Goal: Task Accomplishment & Management: Manage account settings

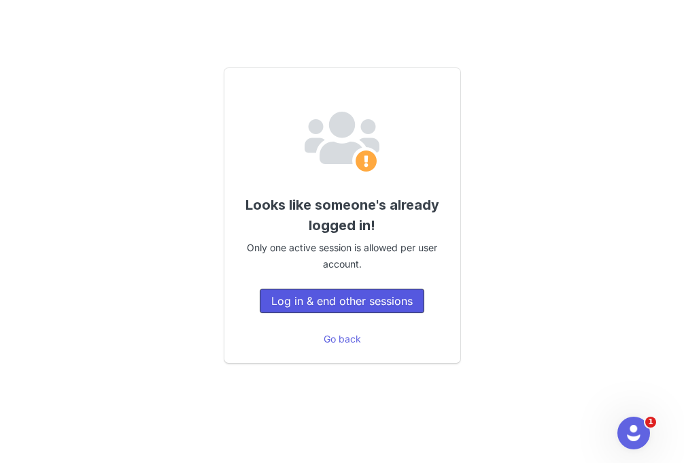
click at [357, 302] on button "Log in & end other sessions" at bounding box center [342, 300] width 165 height 24
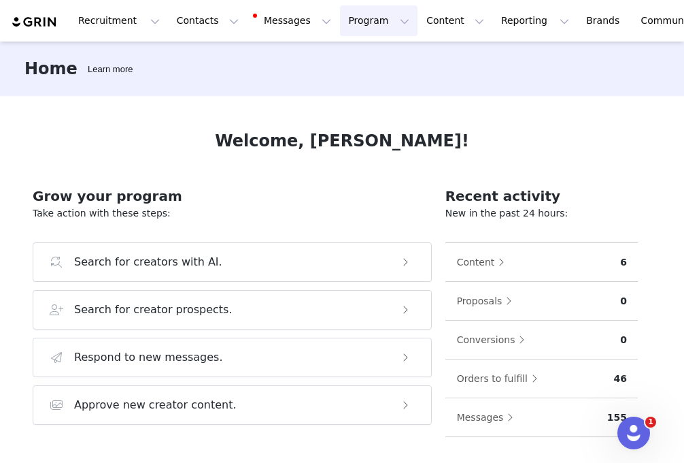
click at [354, 23] on button "Program Program" at bounding box center [379, 20] width 78 height 31
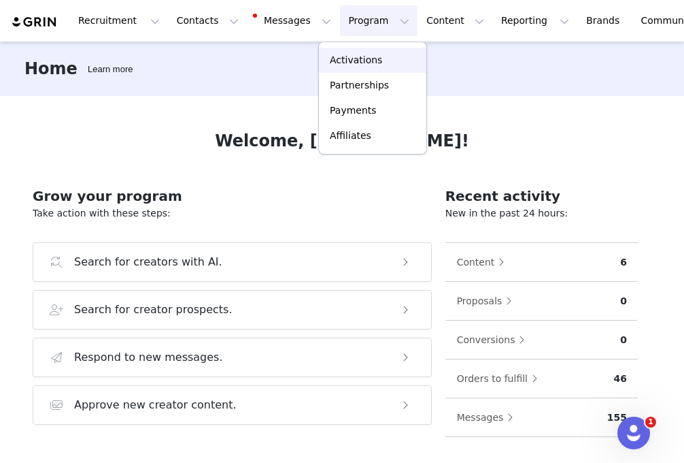
click at [357, 57] on p "Activations" at bounding box center [356, 60] width 52 height 14
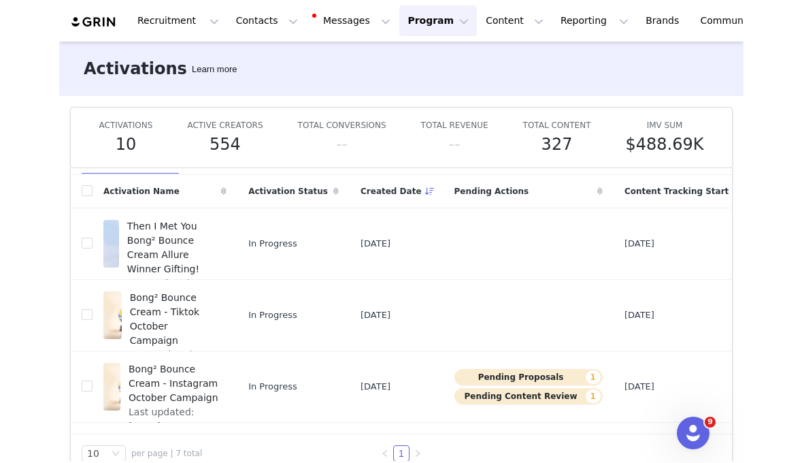
scroll to position [54, 0]
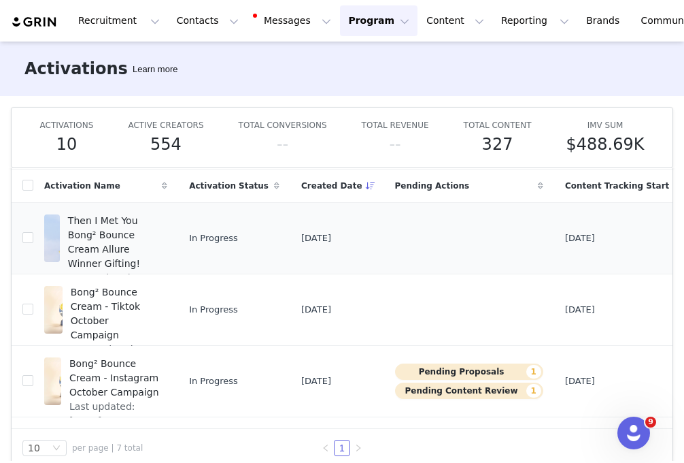
click at [103, 235] on span "Then I Met You Bong² Bounce Cream Allure Winner Gifting!" at bounding box center [113, 242] width 91 height 57
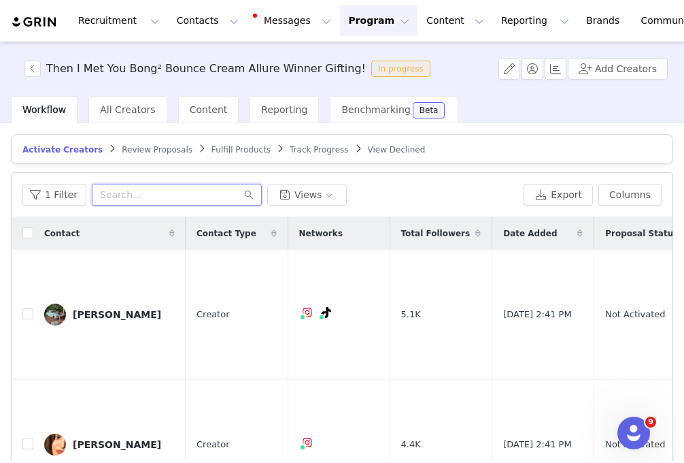
click at [128, 190] on input "text" at bounding box center [177, 195] width 170 height 22
type input "k"
type input "[PERSON_NAME]"
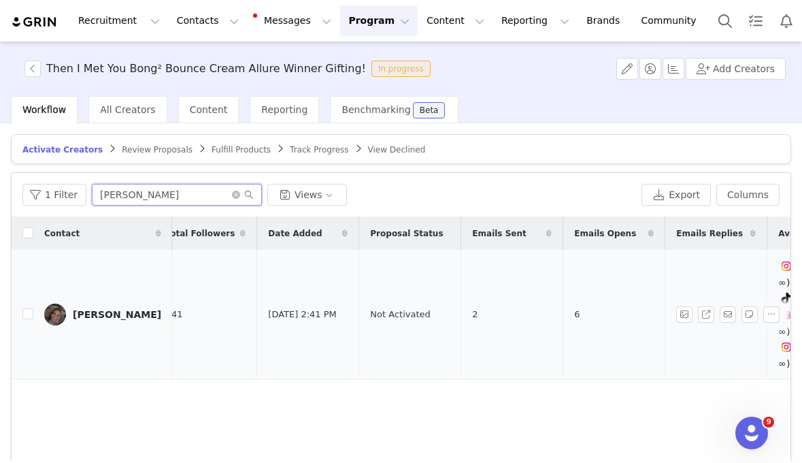
scroll to position [0, 263]
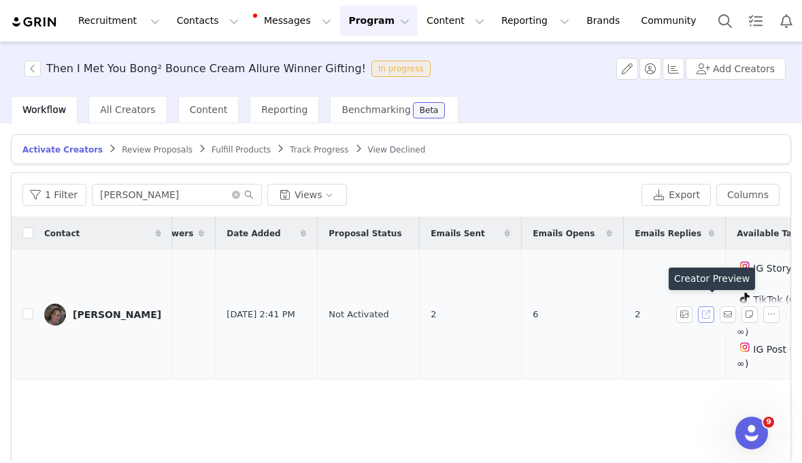
click at [684, 308] on button "button" at bounding box center [706, 314] width 16 height 16
click at [324, 286] on td "Not Activated" at bounding box center [369, 315] width 102 height 130
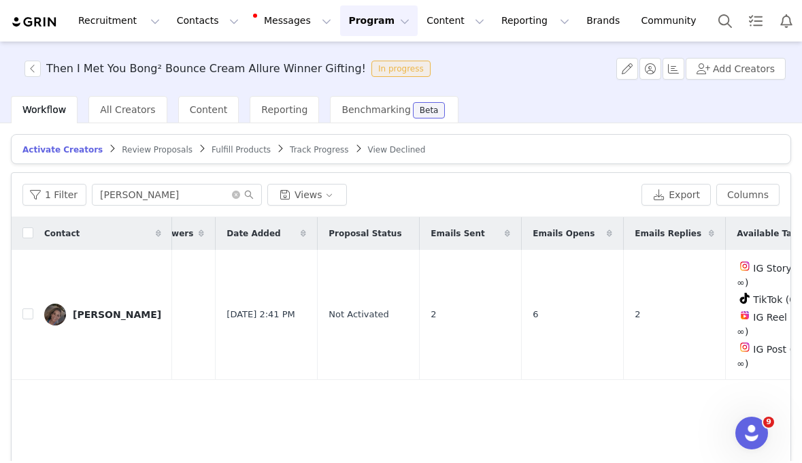
click at [168, 148] on span "Review Proposals" at bounding box center [157, 150] width 71 height 10
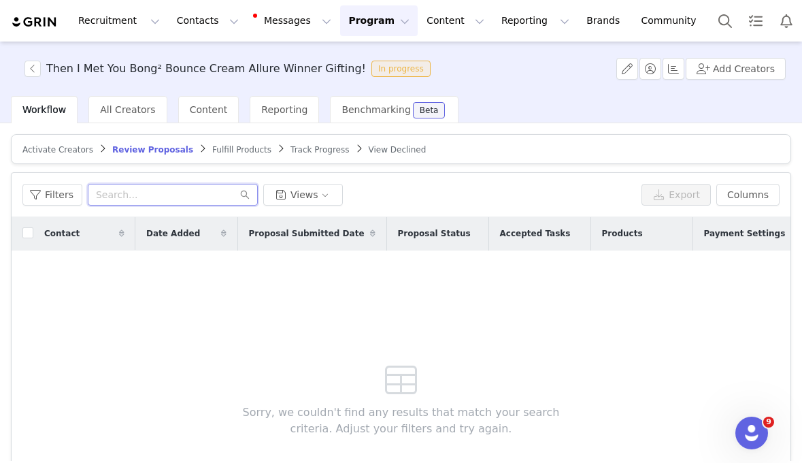
click at [118, 195] on input "text" at bounding box center [173, 195] width 170 height 22
type input "[PERSON_NAME]"
click at [66, 151] on span "Activate Creators" at bounding box center [57, 150] width 71 height 10
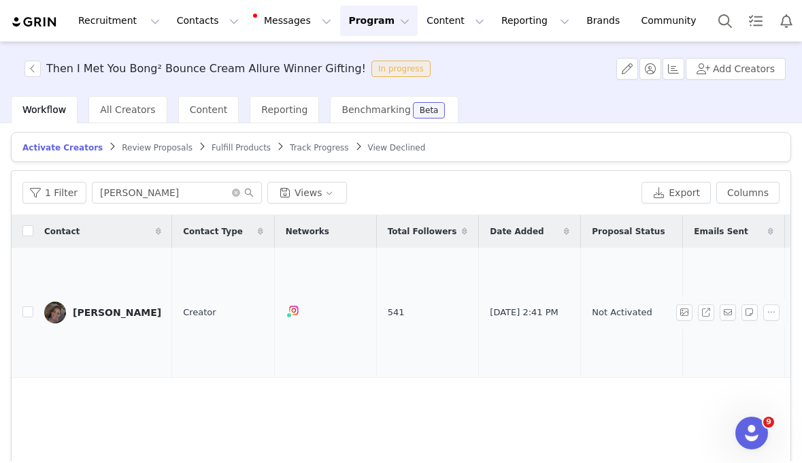
scroll to position [0, 128]
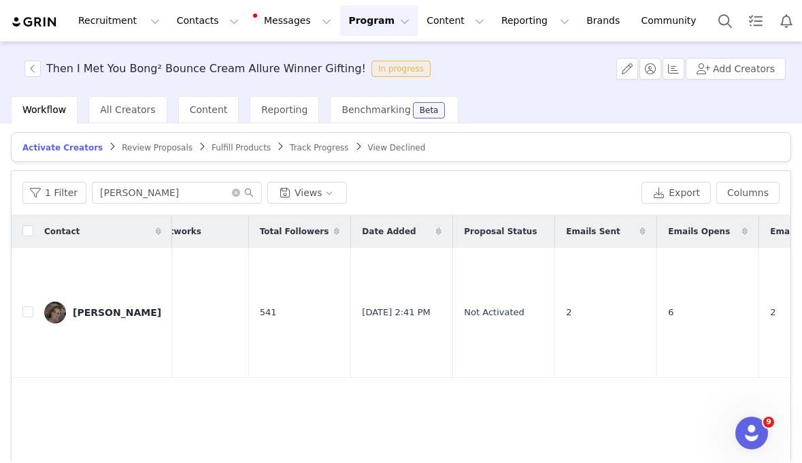
click at [340, 21] on button "Program Program" at bounding box center [379, 20] width 78 height 31
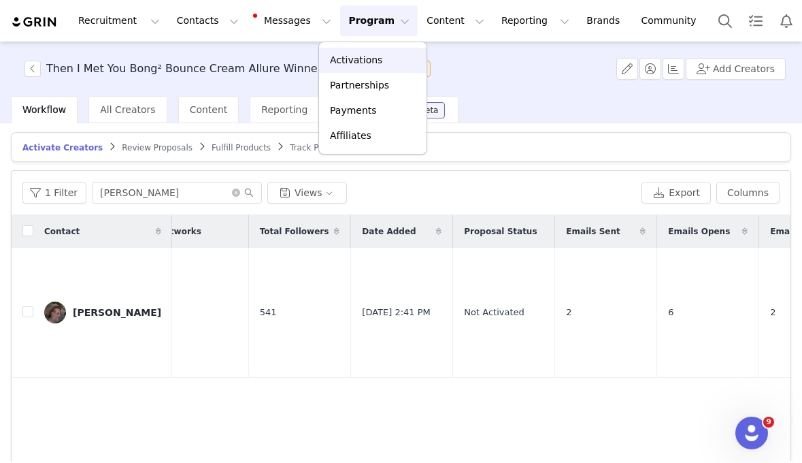
click at [363, 61] on p "Activations" at bounding box center [356, 60] width 52 height 14
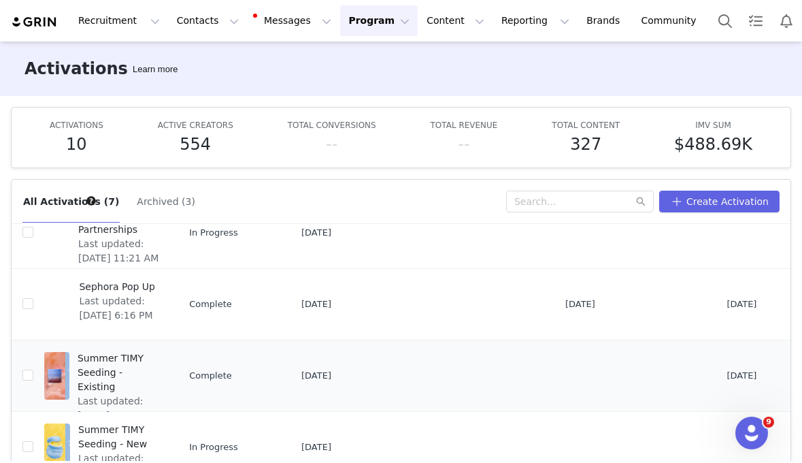
scroll to position [71, 0]
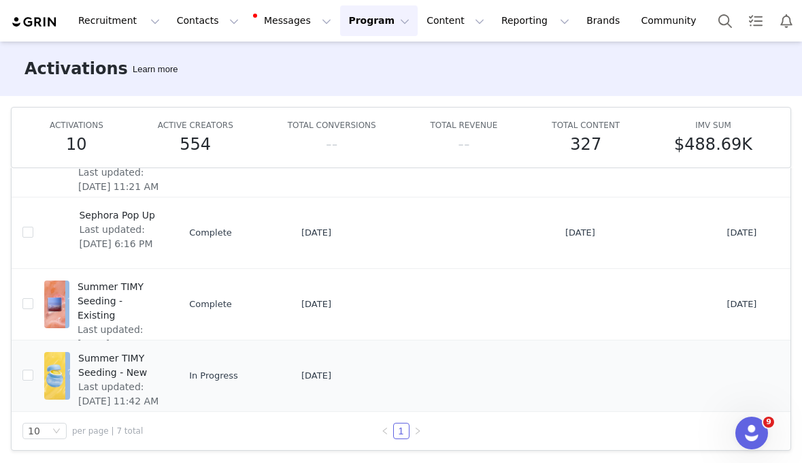
click at [140, 351] on span "Summer TIMY Seeding - New" at bounding box center [118, 365] width 81 height 29
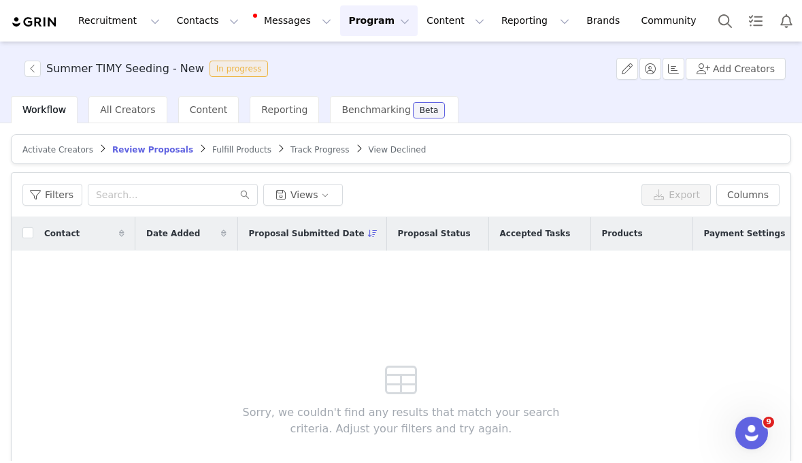
click at [67, 152] on span "Activate Creators" at bounding box center [57, 150] width 71 height 10
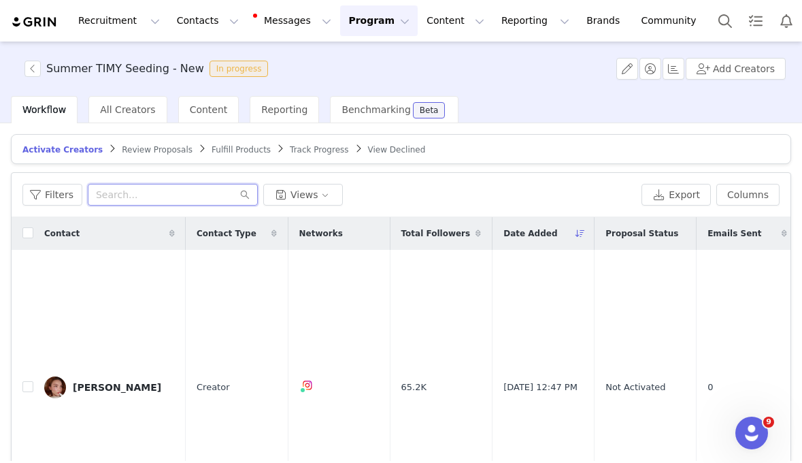
click at [203, 188] on input "text" at bounding box center [173, 195] width 170 height 22
type input "[PERSON_NAME]"
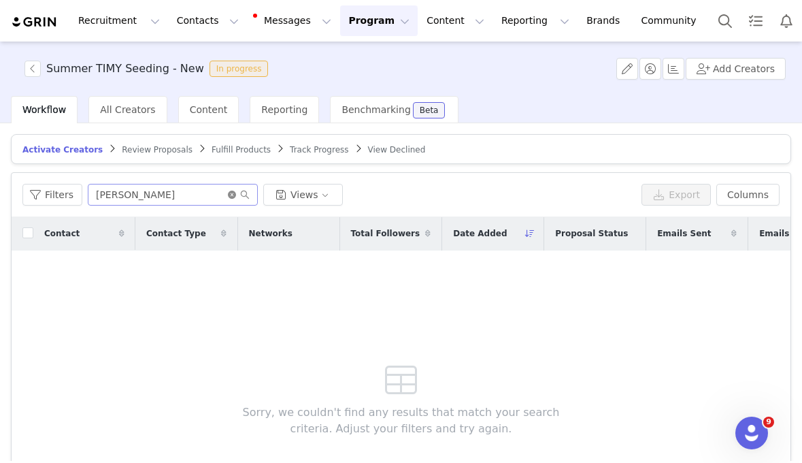
click at [228, 196] on icon "icon: close-circle" at bounding box center [232, 194] width 8 height 8
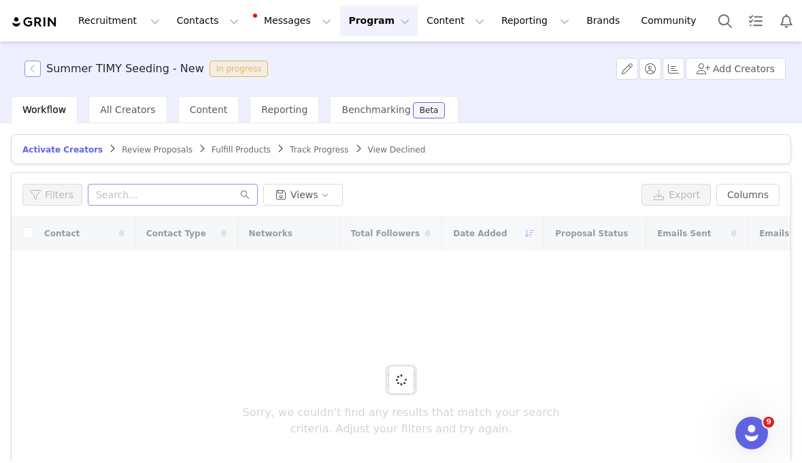
click at [33, 67] on button "button" at bounding box center [32, 69] width 16 height 16
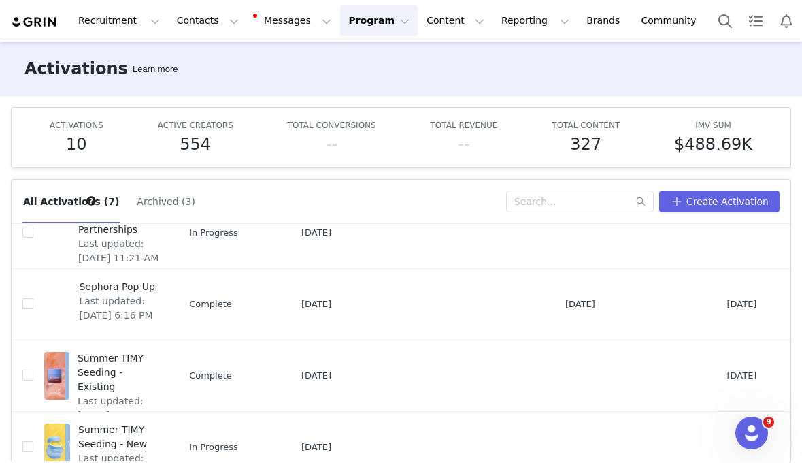
scroll to position [66, 0]
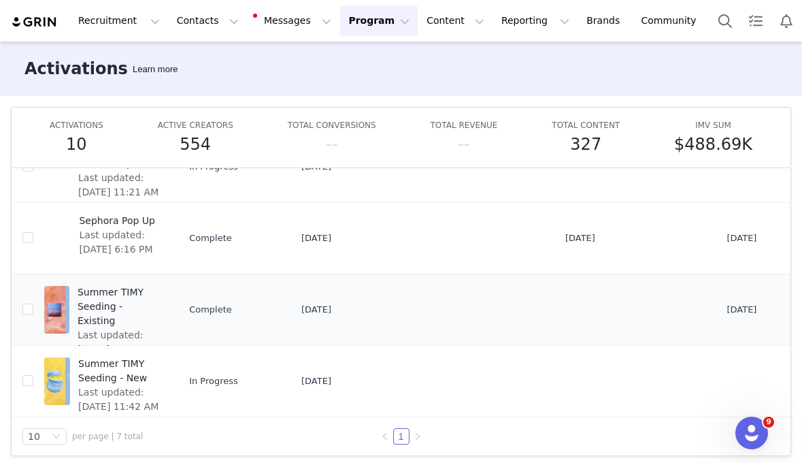
click at [137, 298] on span "Summer TIMY Seeding - Existing" at bounding box center [119, 306] width 82 height 43
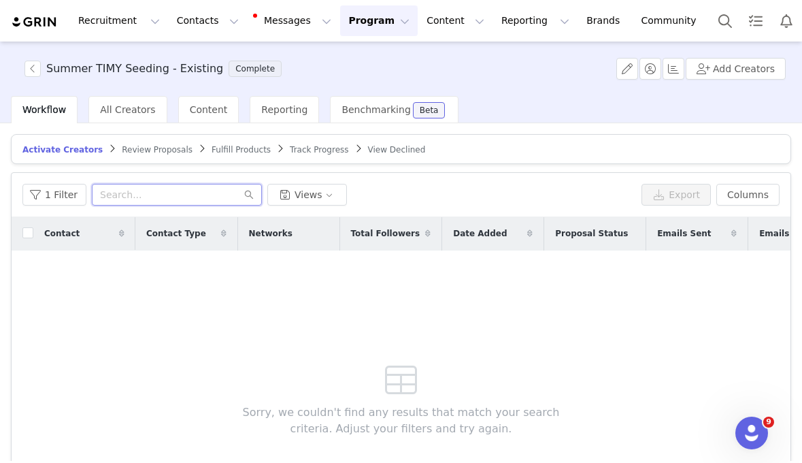
click at [177, 192] on input "text" at bounding box center [177, 195] width 170 height 22
type input "[PERSON_NAME]"
click at [448, 18] on button "Content Content" at bounding box center [455, 20] width 74 height 31
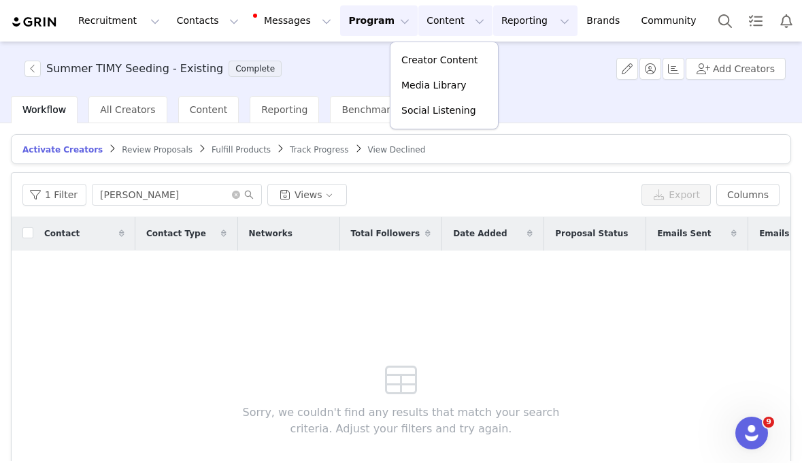
click at [493, 25] on button "Reporting Reporting" at bounding box center [535, 20] width 84 height 31
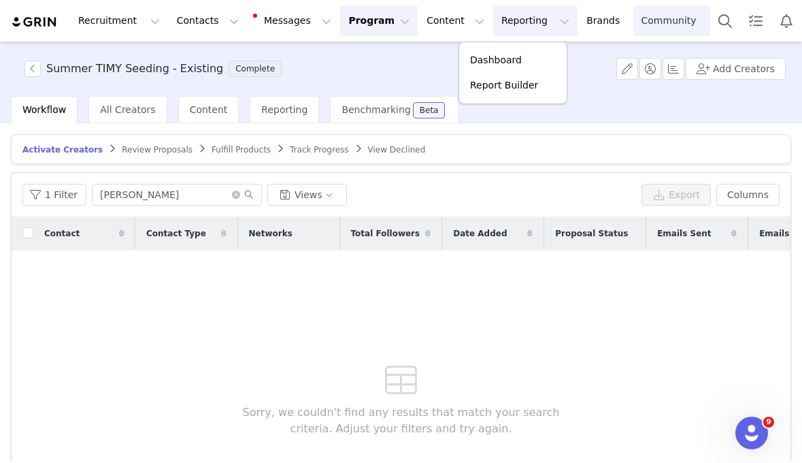
click at [633, 18] on link "Community Community" at bounding box center [672, 20] width 78 height 31
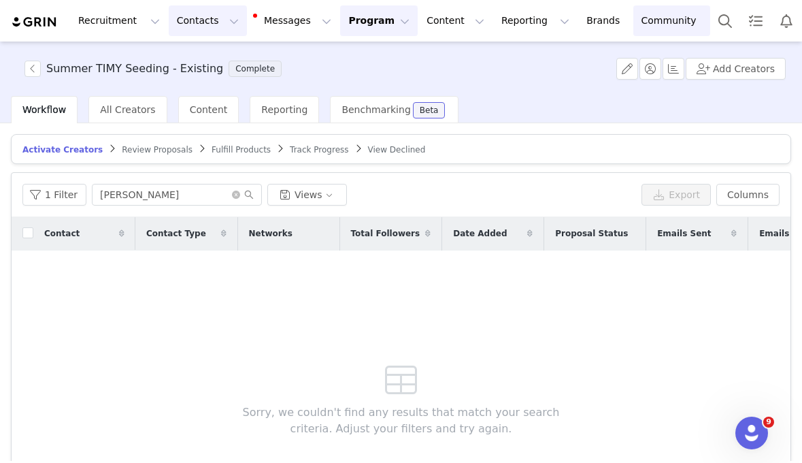
click at [207, 14] on button "Contacts Contacts" at bounding box center [208, 20] width 78 height 31
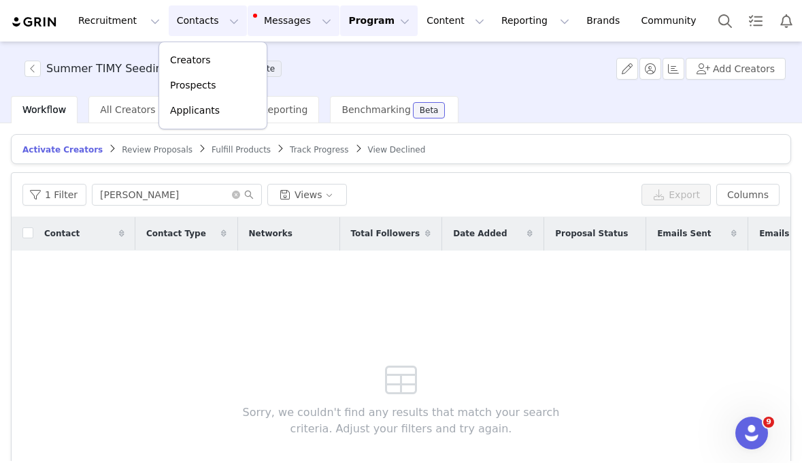
click at [263, 16] on button "Messages Messages" at bounding box center [294, 20] width 92 height 31
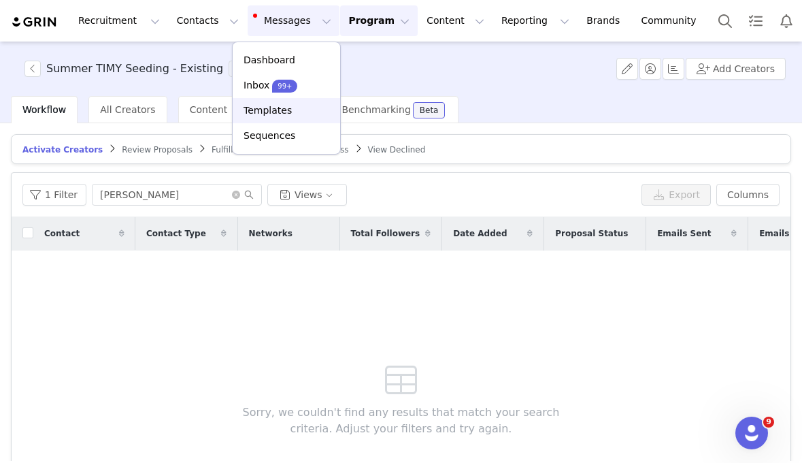
click at [280, 107] on p "Templates" at bounding box center [268, 110] width 48 height 14
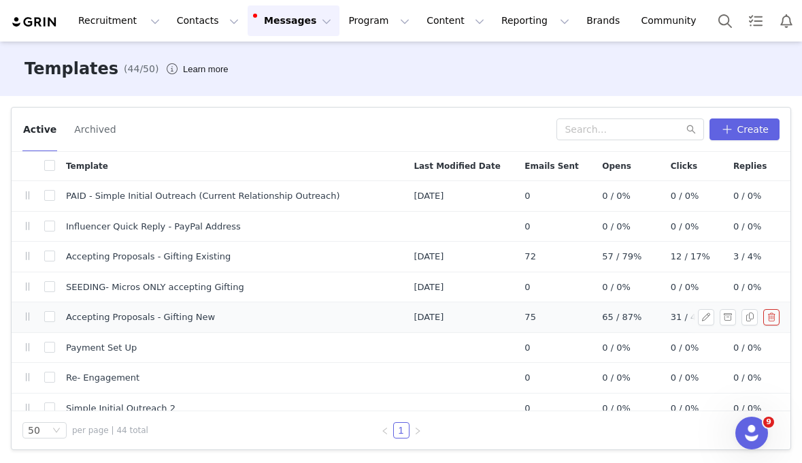
scroll to position [3, 0]
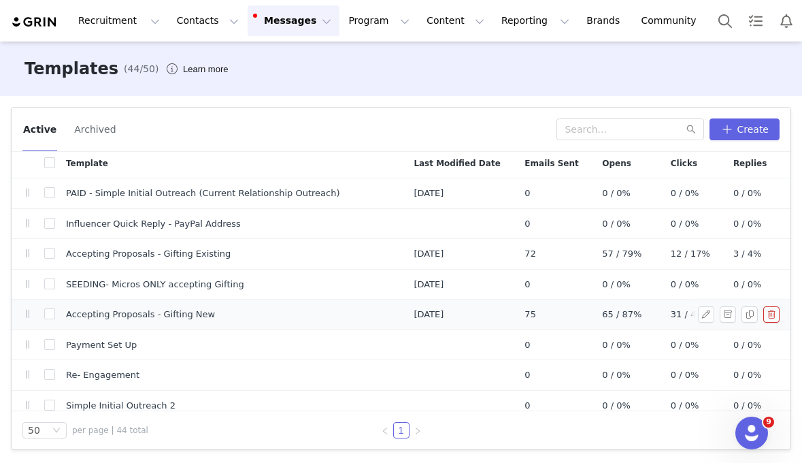
click at [244, 312] on td "Accepting Proposals - Gifting New" at bounding box center [229, 314] width 348 height 31
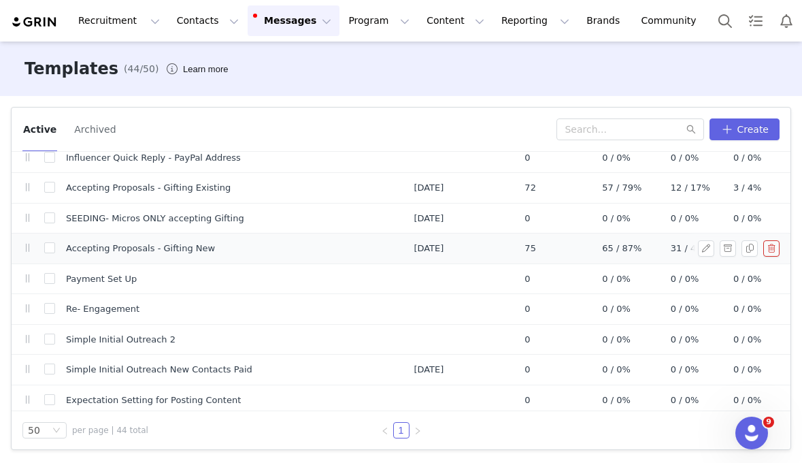
scroll to position [116, 0]
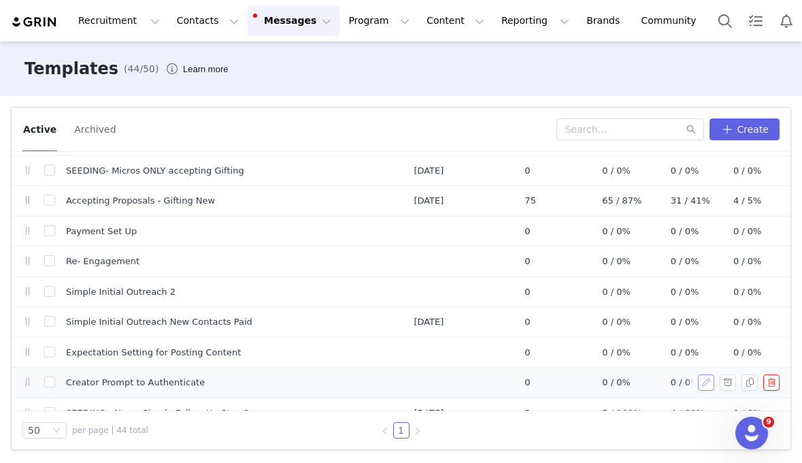
click at [684, 385] on button "button" at bounding box center [706, 382] width 16 height 16
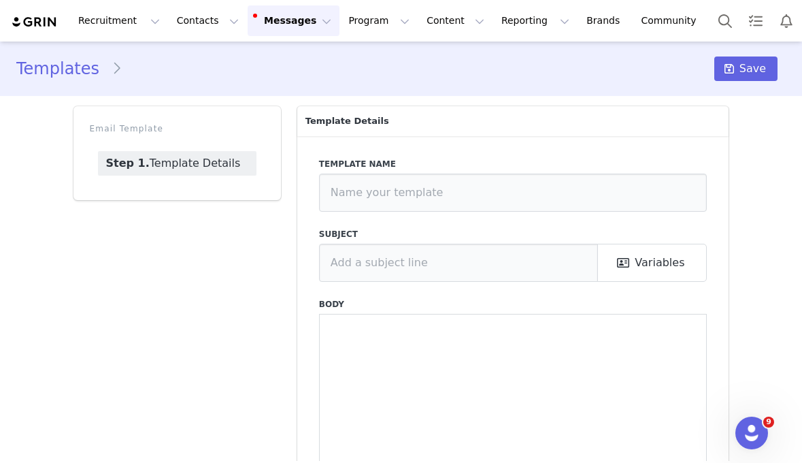
type input "Creator Prompt to Authenticate"
type input "Next Steps for our partnership!"
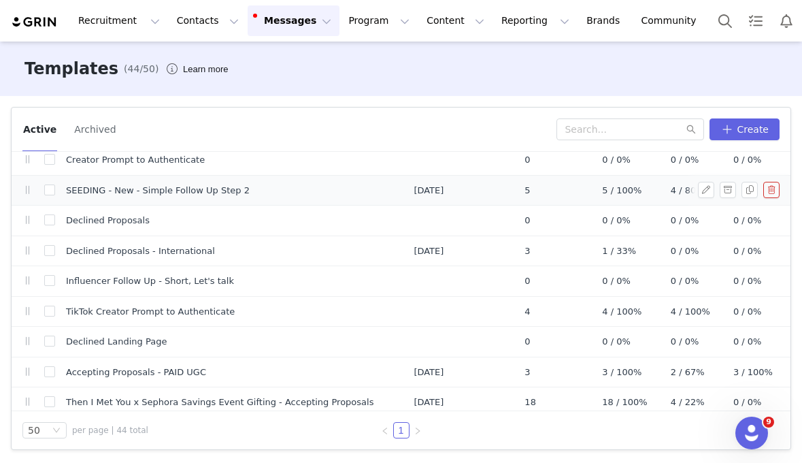
scroll to position [348, 0]
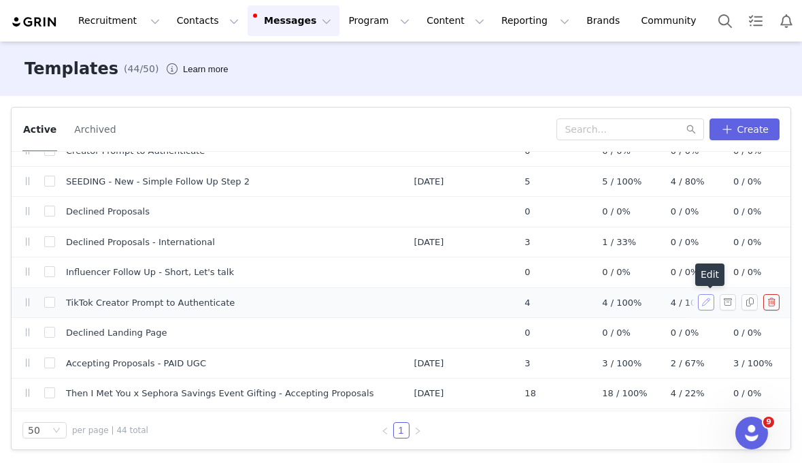
click at [684, 303] on button "button" at bounding box center [706, 302] width 16 height 16
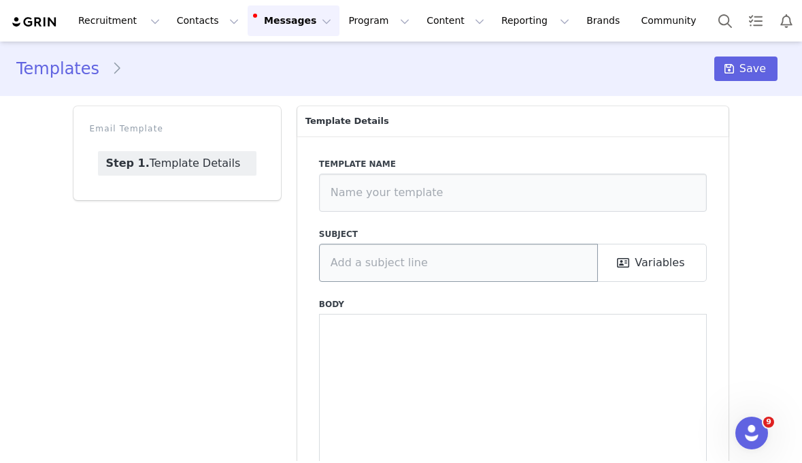
type input "TikTok Creator Prompt to Authenticate"
type input "Next Steps for our partnership!"
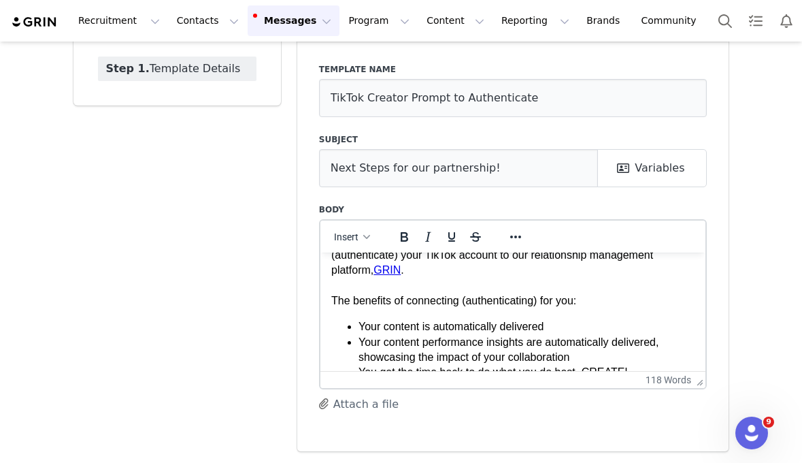
scroll to position [95, 0]
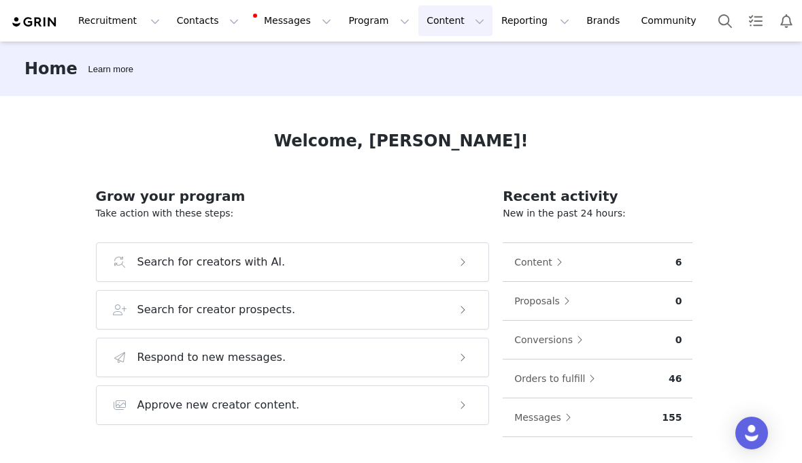
click at [418, 22] on button "Content Content" at bounding box center [455, 20] width 74 height 31
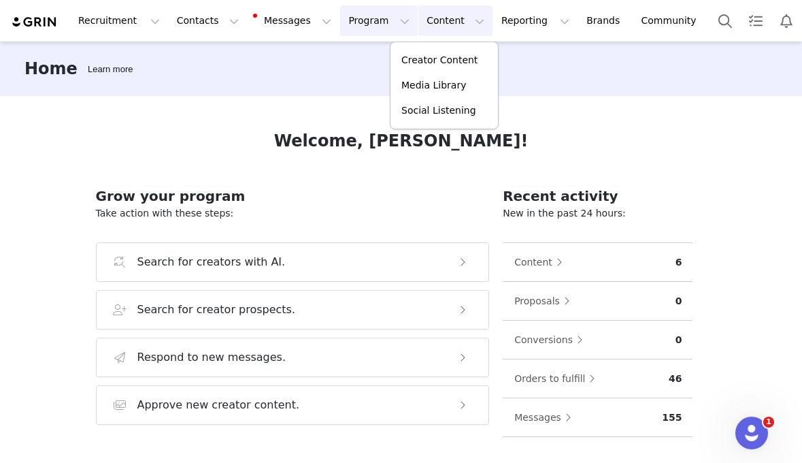
click at [365, 21] on button "Program Program" at bounding box center [379, 20] width 78 height 31
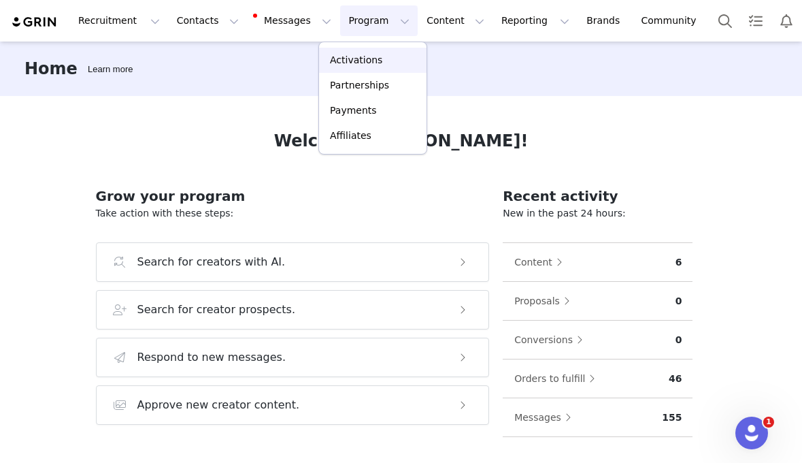
click at [361, 56] on p "Activations" at bounding box center [356, 60] width 52 height 14
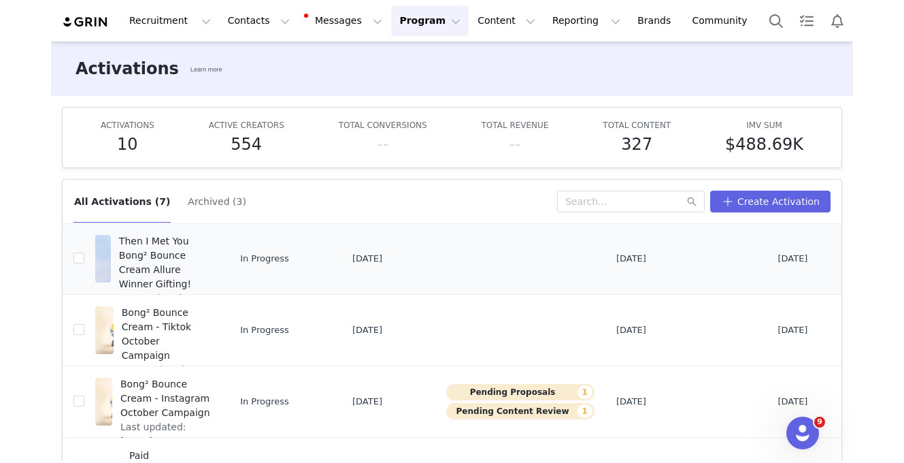
scroll to position [44, 0]
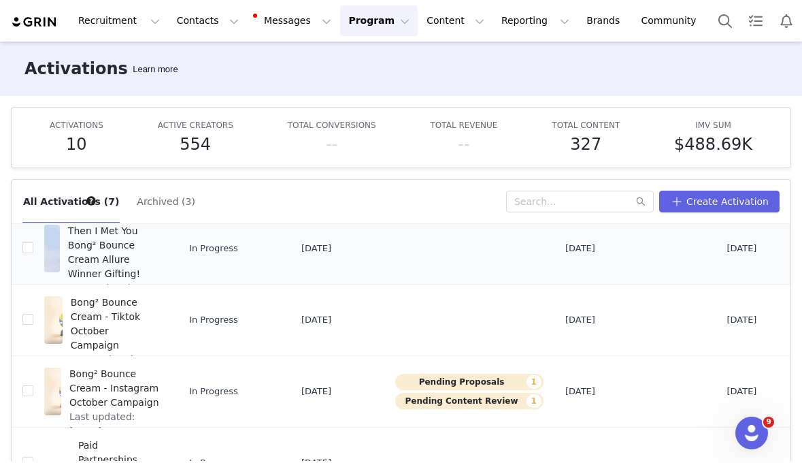
click at [118, 266] on span "Then I Met You Bong² Bounce Cream Allure Winner Gifting!" at bounding box center [113, 252] width 91 height 57
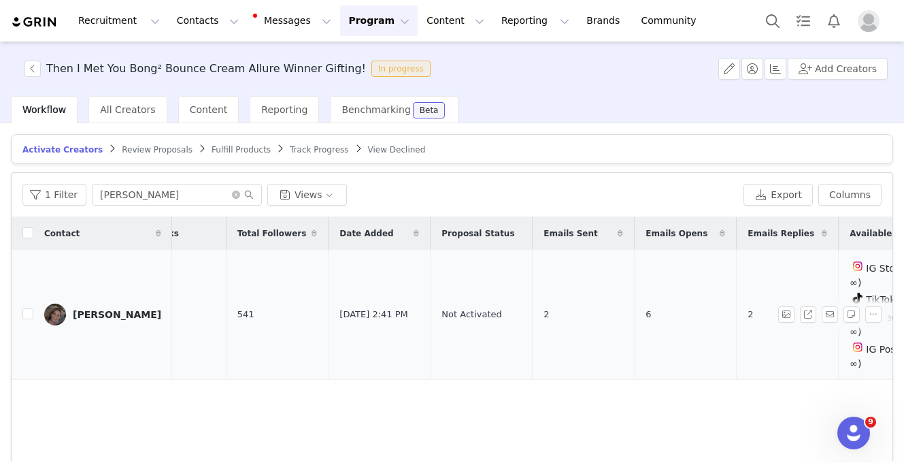
scroll to position [0, 161]
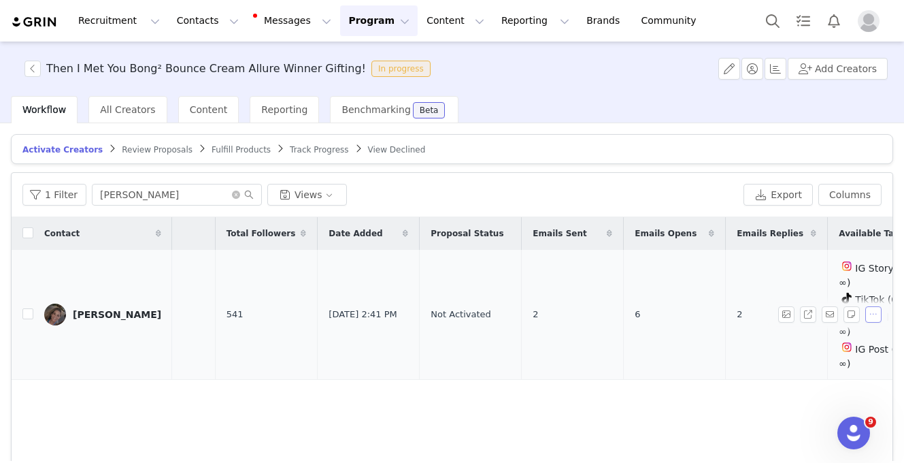
click at [801, 308] on button "button" at bounding box center [873, 314] width 16 height 16
click at [691, 418] on div "Contact Contact Type Networks Total Followers Date Added Proposal Status Emails…" at bounding box center [452, 379] width 881 height 324
click at [801, 306] on button "button" at bounding box center [808, 314] width 16 height 16
click at [443, 307] on span "Not Activated" at bounding box center [461, 314] width 60 height 14
click at [154, 142] on article "Activate Creators Review Proposals Fulfill Products Track Progress View Declined" at bounding box center [452, 149] width 882 height 30
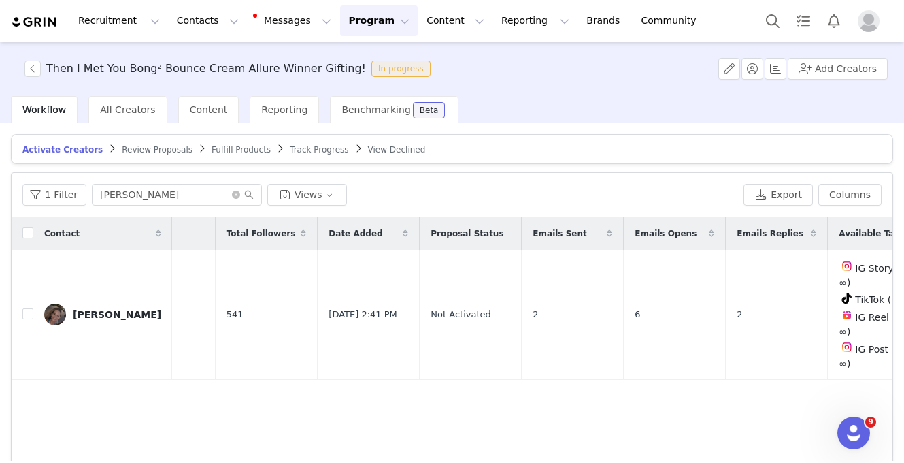
click at [150, 148] on span "Review Proposals" at bounding box center [157, 150] width 71 height 10
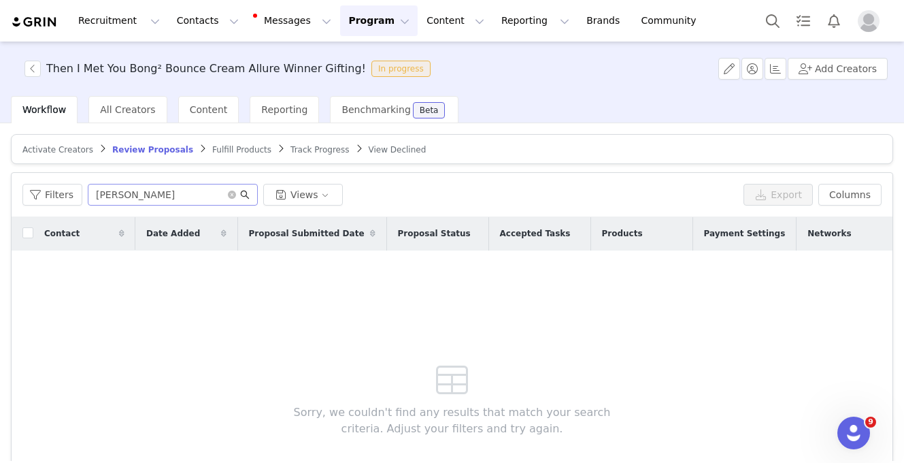
click at [240, 195] on icon "icon: search" at bounding box center [245, 195] width 10 height 10
click at [232, 195] on icon "icon: close-circle" at bounding box center [232, 194] width 8 height 8
click at [63, 195] on button "Filters" at bounding box center [52, 195] width 60 height 22
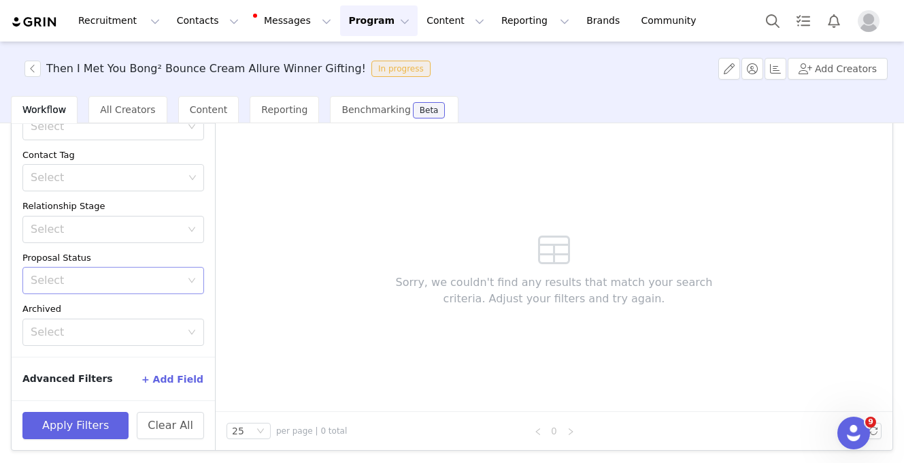
scroll to position [124, 0]
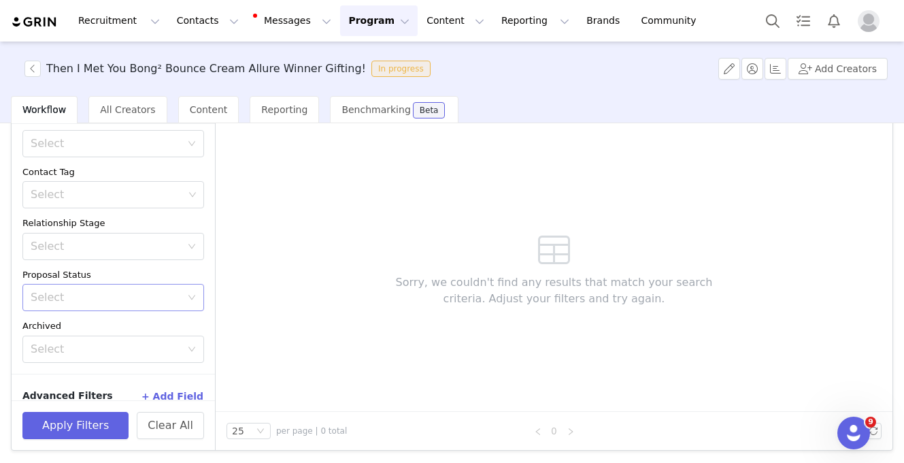
click at [129, 297] on div "Select" at bounding box center [106, 297] width 150 height 14
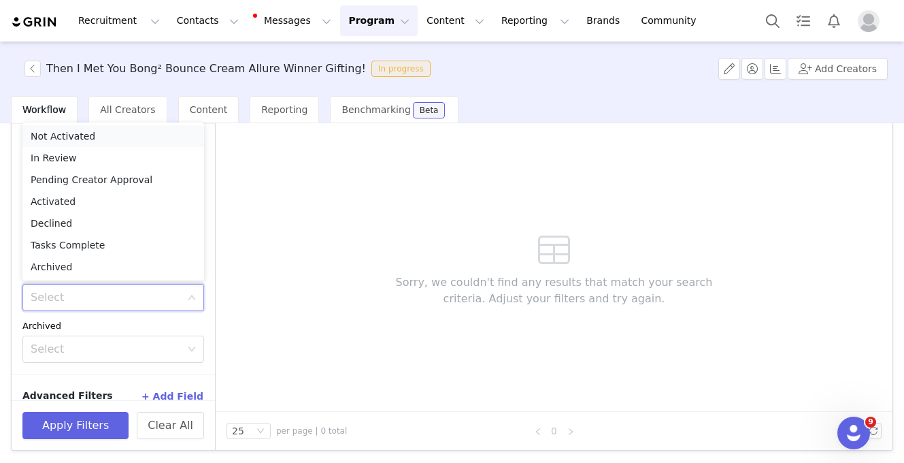
click at [118, 141] on li "Not Activated" at bounding box center [113, 136] width 182 height 22
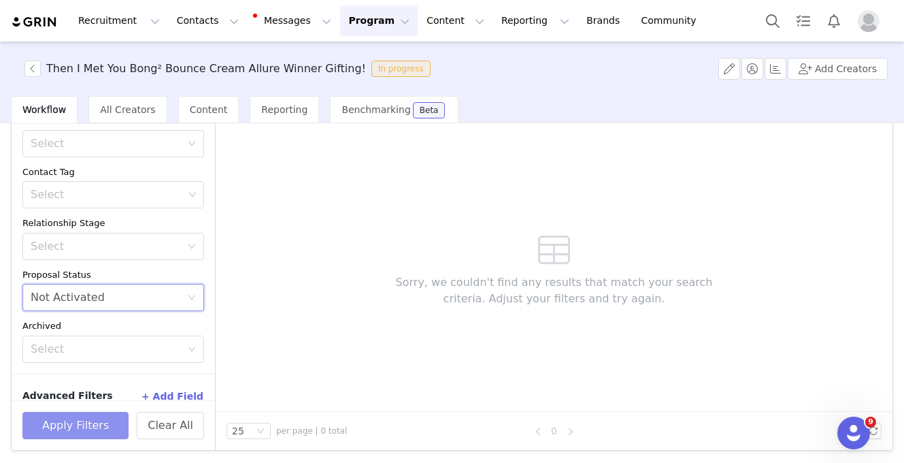
click at [93, 429] on button "Apply Filters" at bounding box center [75, 425] width 106 height 27
click at [267, 222] on div "Contact Date Added Proposal Submitted Date Proposal Status Accepted Tasks Produ…" at bounding box center [554, 249] width 677 height 324
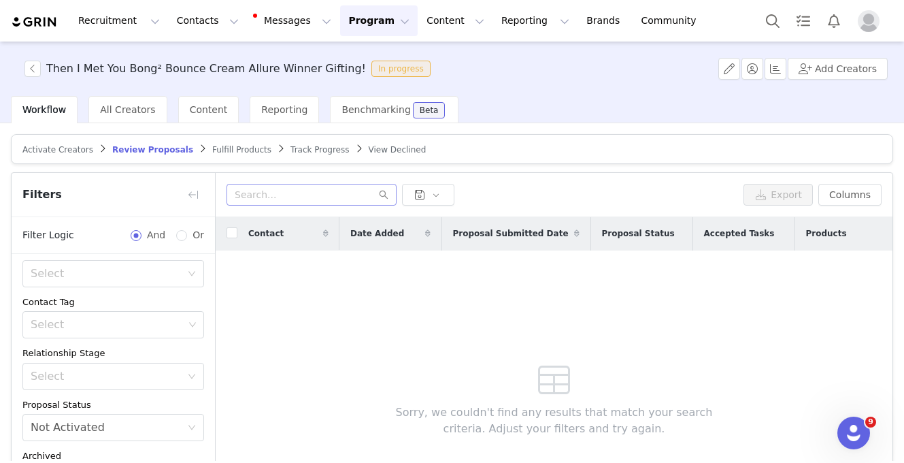
click at [218, 145] on span "Fulfill Products" at bounding box center [241, 150] width 59 height 10
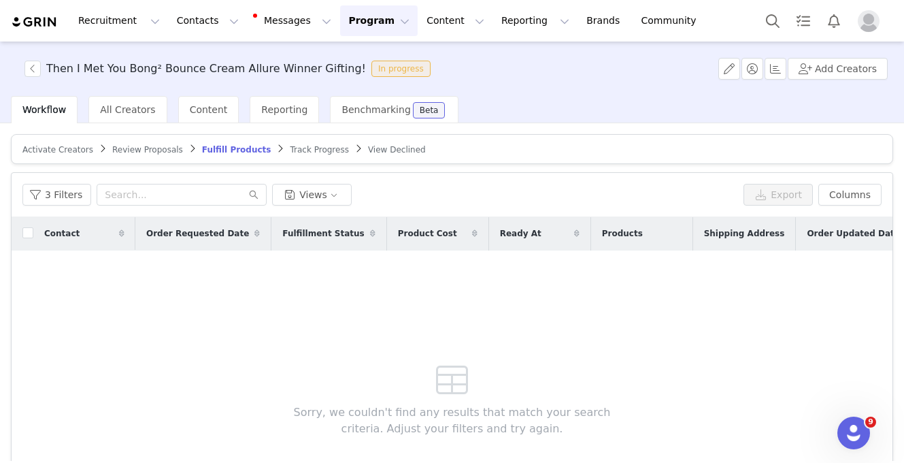
click at [320, 152] on span "Track Progress" at bounding box center [319, 150] width 58 height 10
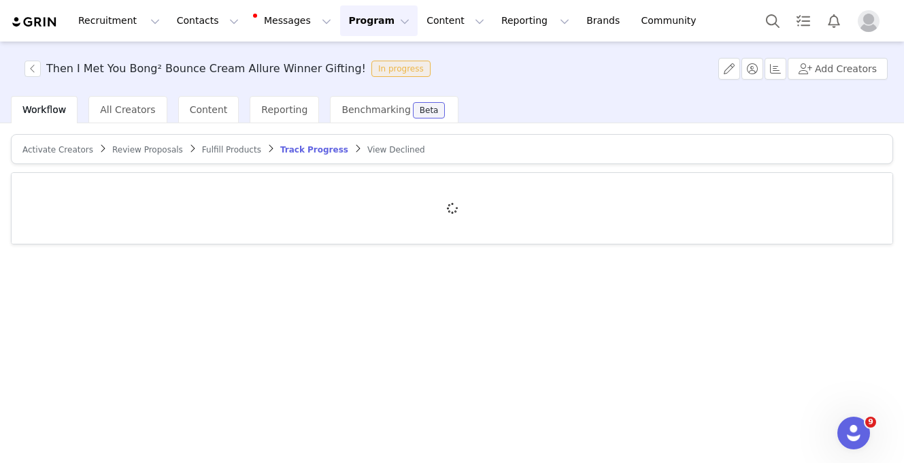
click at [367, 149] on span "View Declined" at bounding box center [396, 150] width 58 height 10
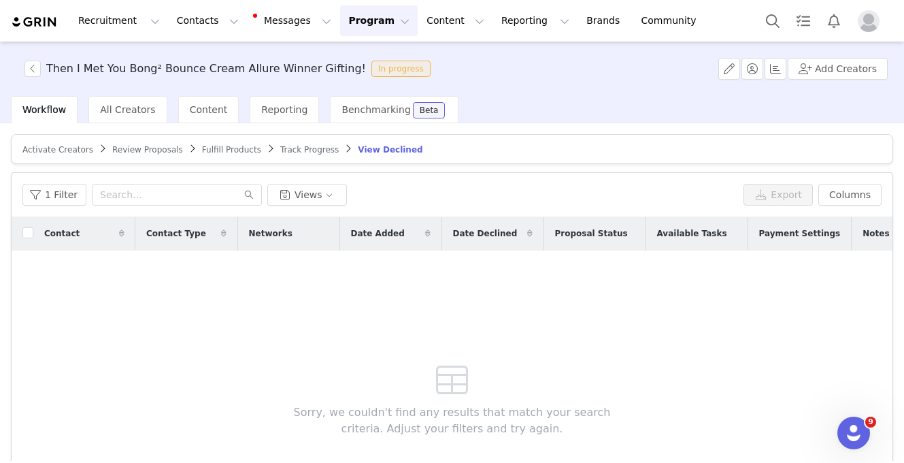
click at [315, 150] on span "Track Progress" at bounding box center [309, 150] width 58 height 10
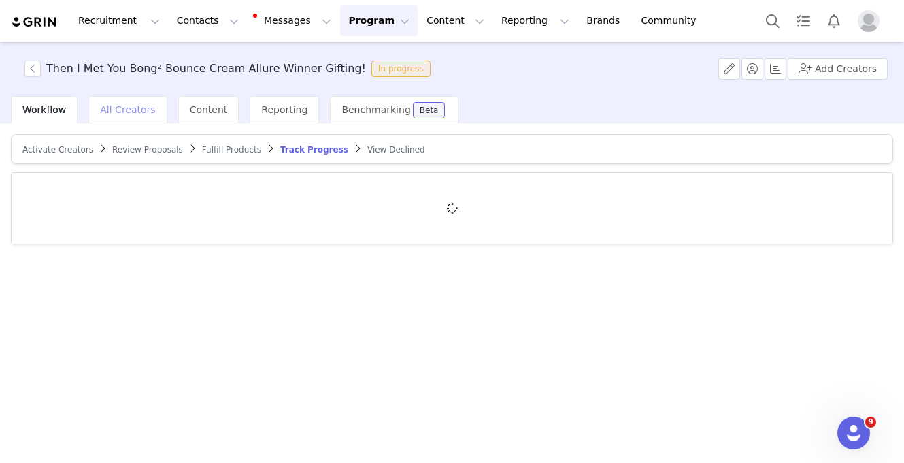
click at [140, 115] on div "All Creators" at bounding box center [127, 109] width 78 height 27
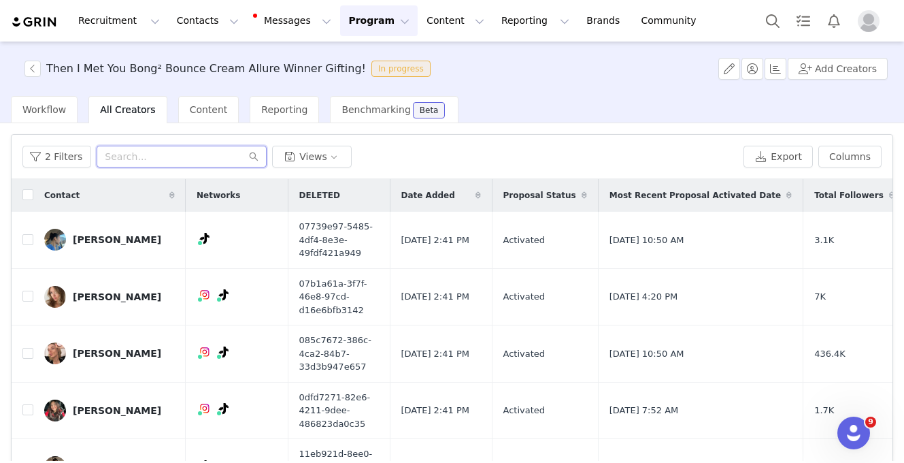
click at [129, 154] on input "text" at bounding box center [182, 157] width 170 height 22
type input "[PERSON_NAME]"
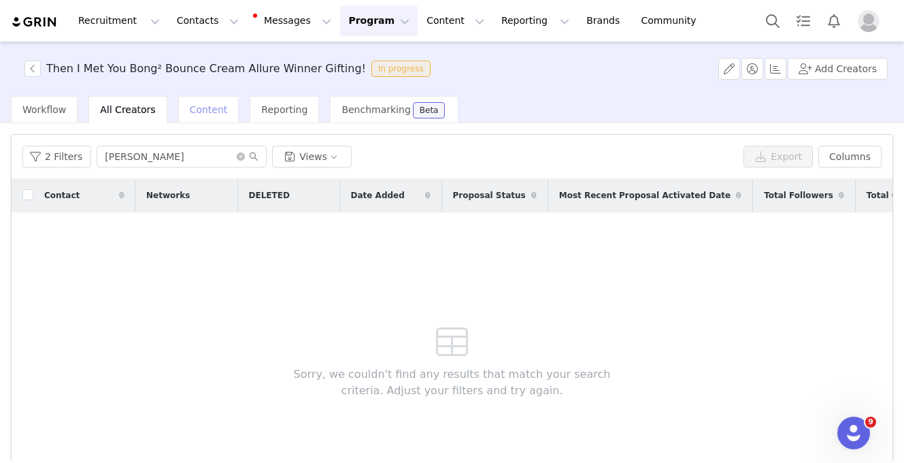
click at [203, 114] on span "Content" at bounding box center [209, 109] width 38 height 11
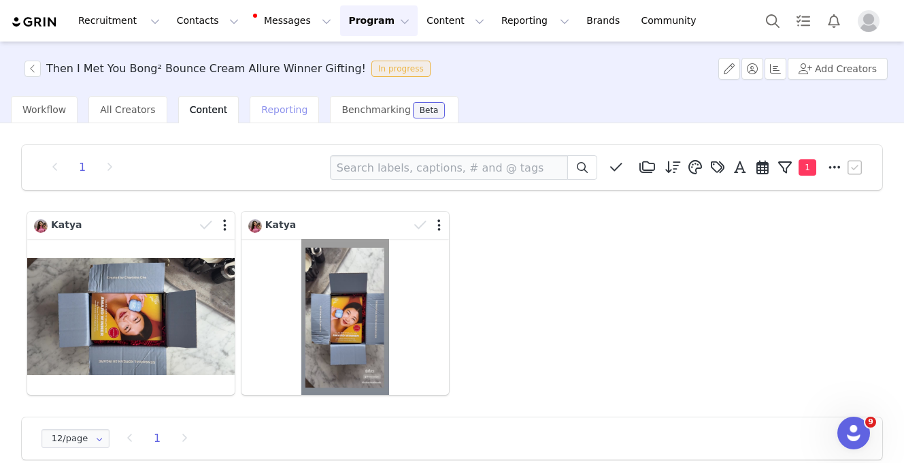
click at [282, 106] on span "Reporting" at bounding box center [284, 109] width 46 height 11
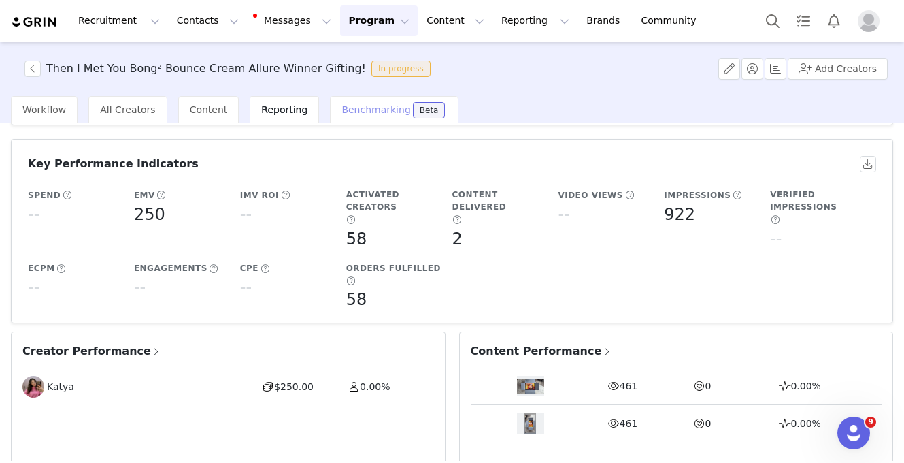
scroll to position [2, 0]
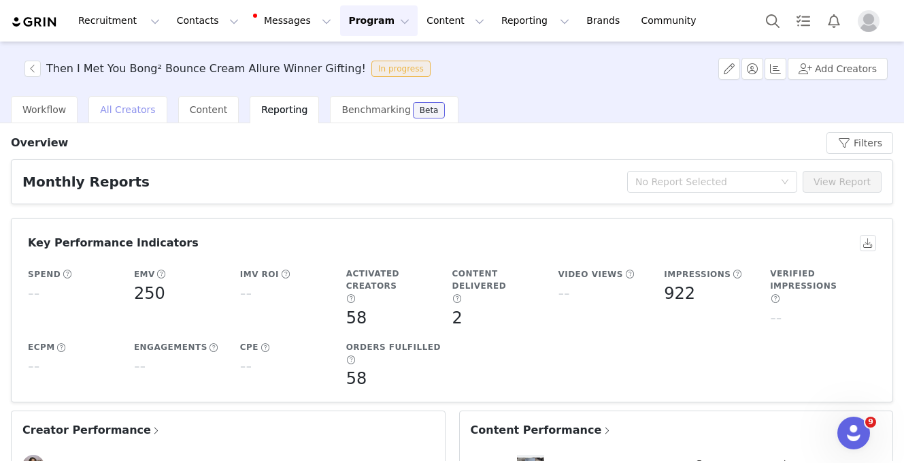
click at [117, 114] on span "All Creators" at bounding box center [127, 109] width 55 height 11
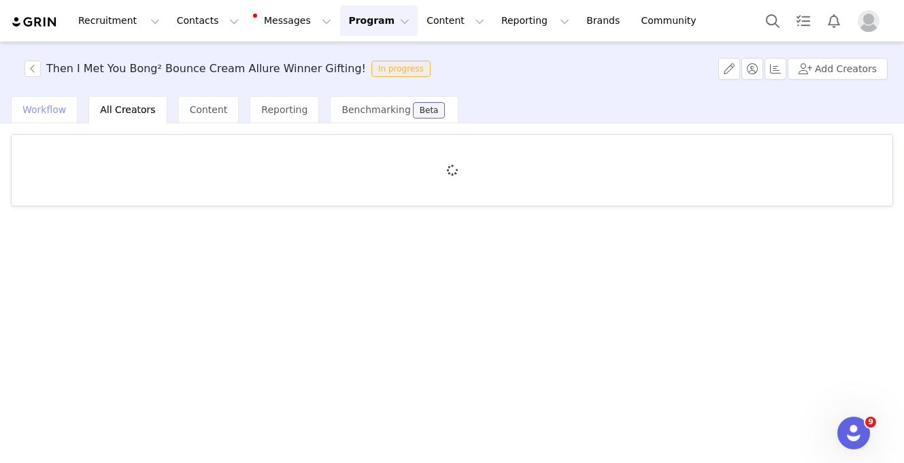
click at [58, 105] on span "Workflow" at bounding box center [44, 109] width 44 height 11
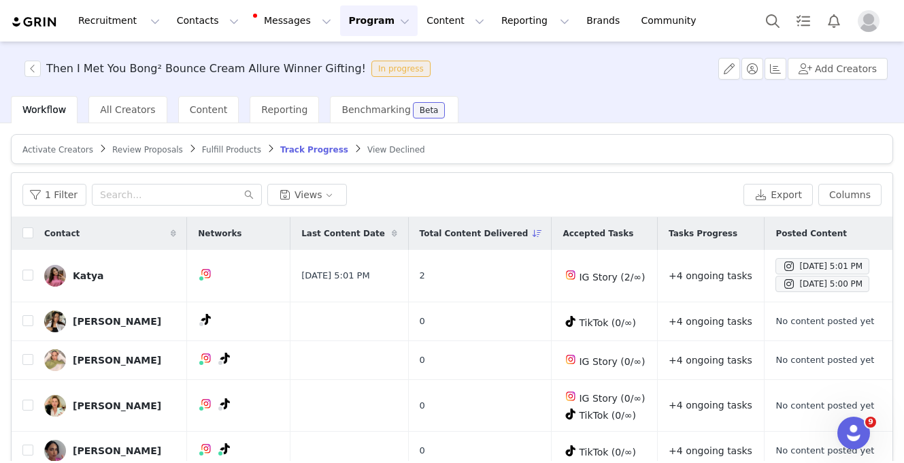
click at [62, 152] on span "Activate Creators" at bounding box center [57, 150] width 71 height 10
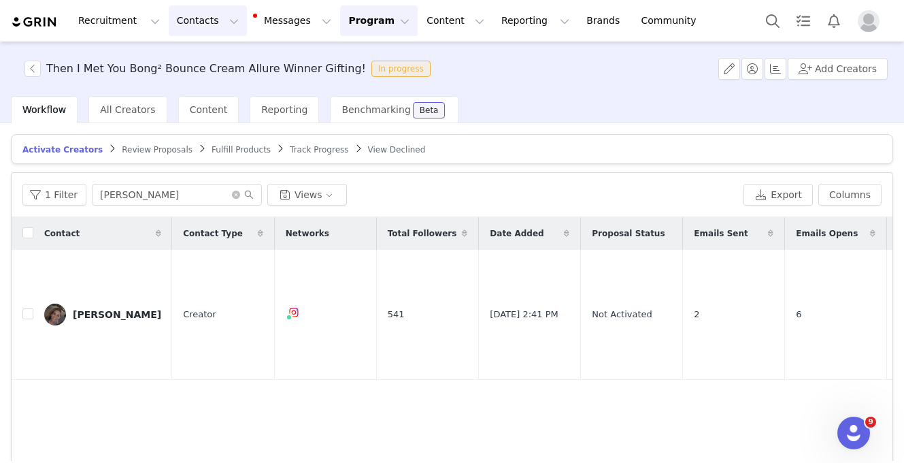
click at [186, 24] on button "Contacts Contacts" at bounding box center [208, 20] width 78 height 31
click at [191, 56] on p "Creators" at bounding box center [190, 60] width 41 height 14
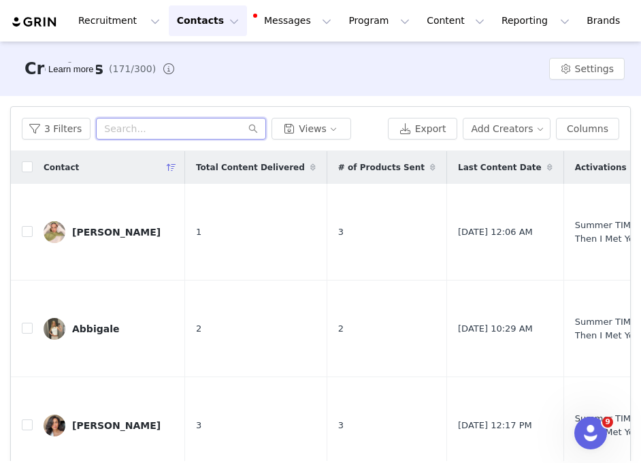
click at [138, 122] on input "text" at bounding box center [181, 129] width 170 height 22
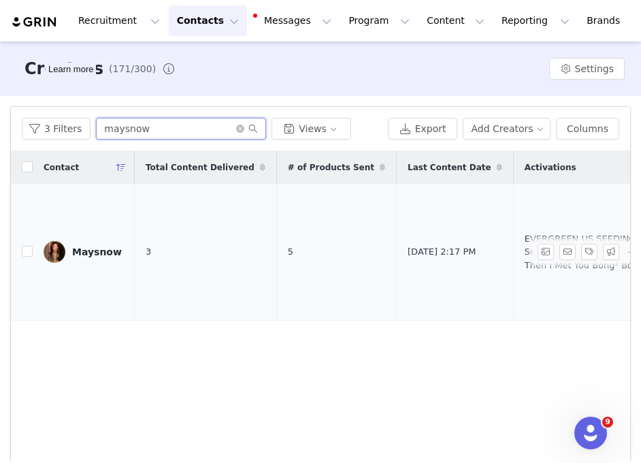
type input "maysnow"
click at [93, 246] on div "Maysnow" at bounding box center [97, 251] width 50 height 11
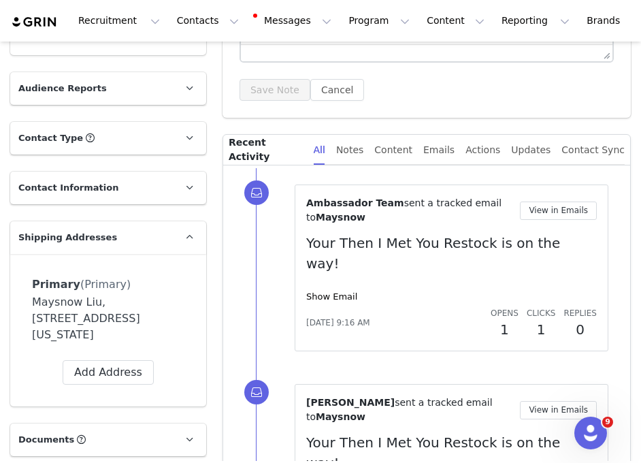
scroll to position [391, 0]
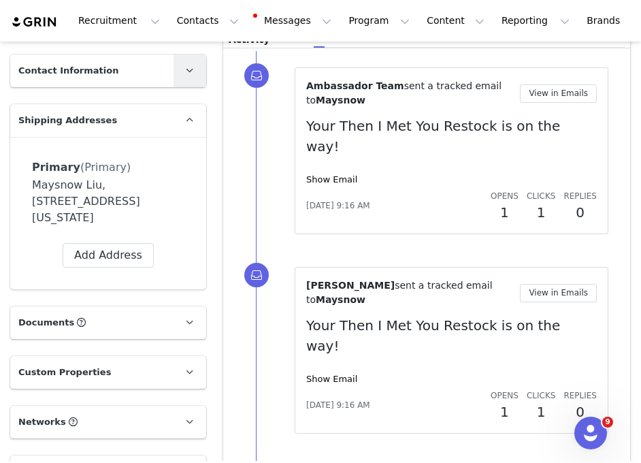
click at [180, 71] on link at bounding box center [189, 70] width 33 height 33
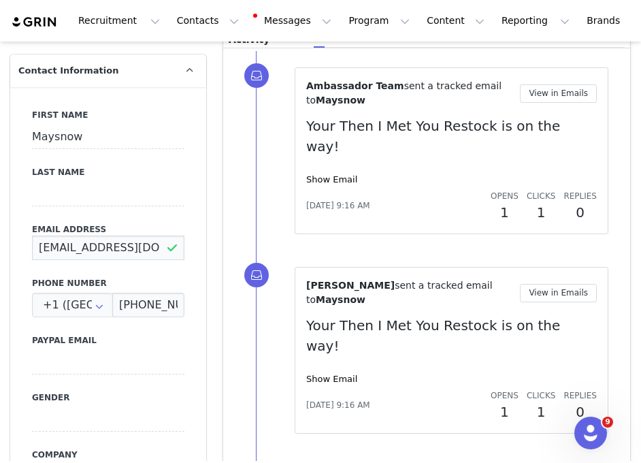
click at [144, 249] on input "[EMAIL_ADDRESS][DOMAIN_NAME]" at bounding box center [108, 247] width 152 height 24
drag, startPoint x: 154, startPoint y: 246, endPoint x: 19, endPoint y: 246, distance: 135.4
click at [19, 246] on div "First Name Maysnow Last Name Email Address [EMAIL_ADDRESS][DOMAIN_NAME] Phone N…" at bounding box center [108, 335] width 196 height 497
paste input "[DOMAIN_NAME][EMAIL_ADDRESS][DOMAIN_NAME]"
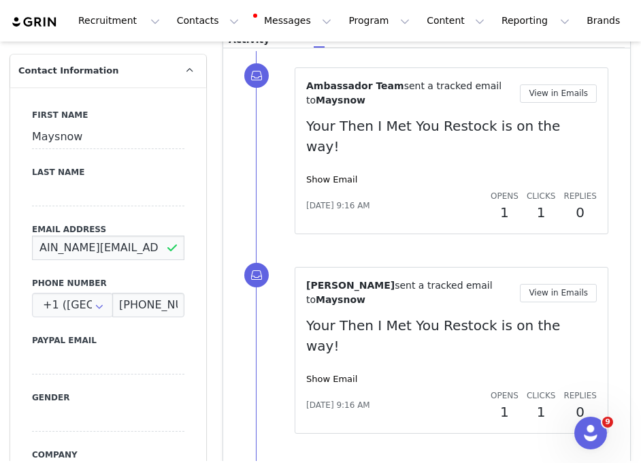
click at [182, 257] on input "[DOMAIN_NAME][EMAIL_ADDRESS][DOMAIN_NAME]" at bounding box center [108, 247] width 152 height 24
type input "[DOMAIN_NAME][EMAIL_ADDRESS][DOMAIN_NAME]"
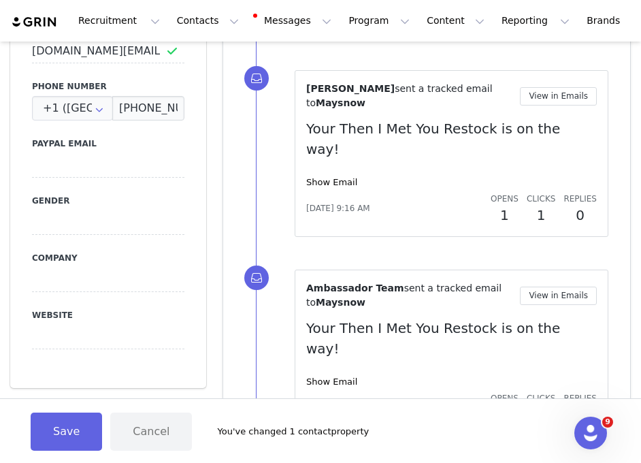
scroll to position [705, 0]
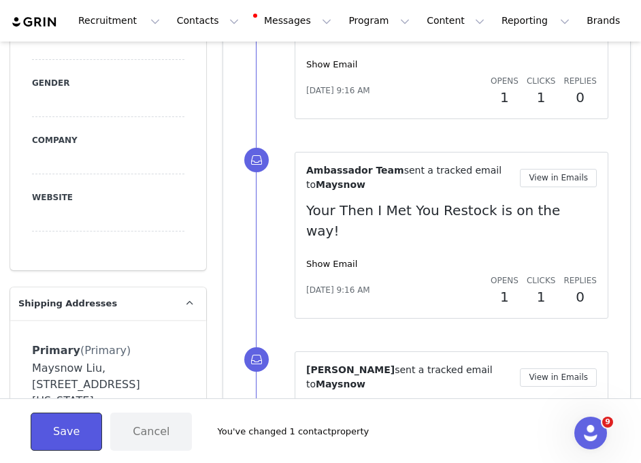
click at [76, 429] on button "Save" at bounding box center [66, 431] width 71 height 38
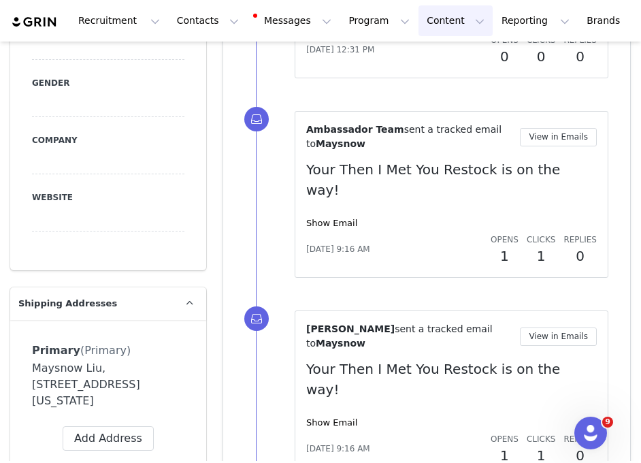
click at [427, 19] on button "Content Content" at bounding box center [455, 20] width 74 height 31
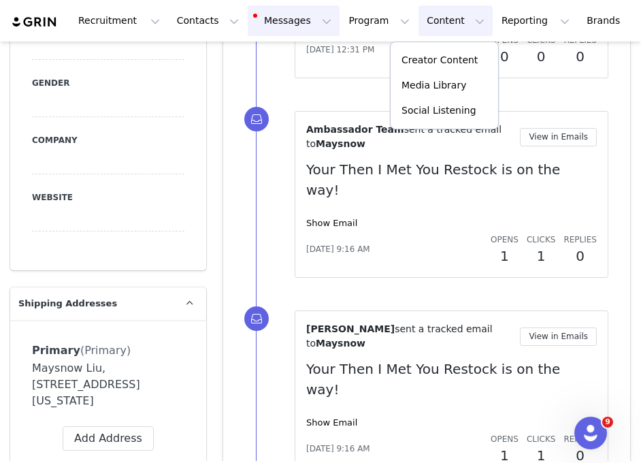
click at [280, 29] on button "Messages Messages" at bounding box center [294, 20] width 92 height 31
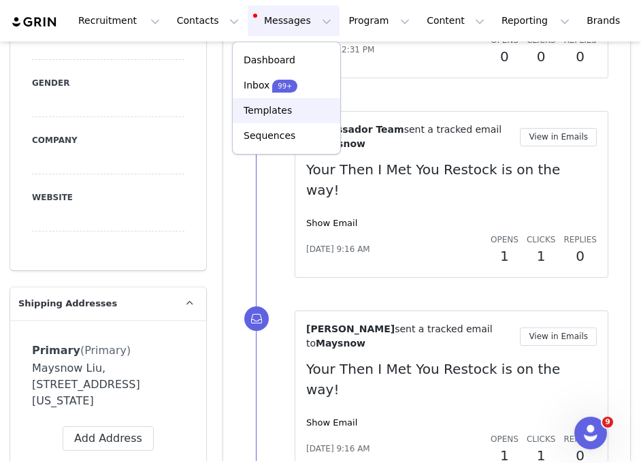
click at [291, 112] on div "Templates" at bounding box center [286, 110] width 91 height 14
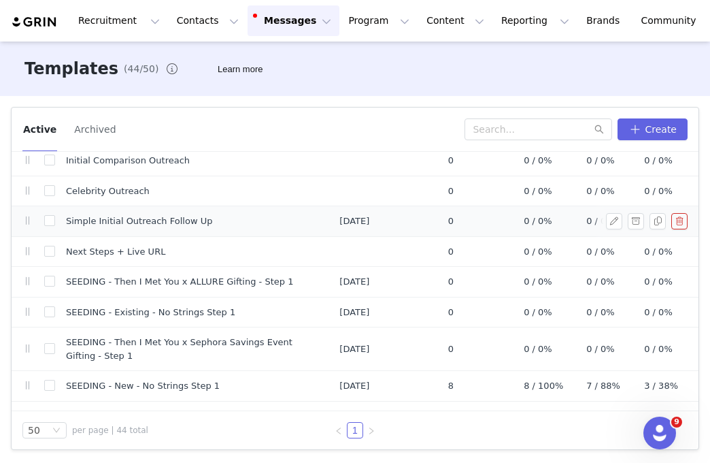
scroll to position [1222, 0]
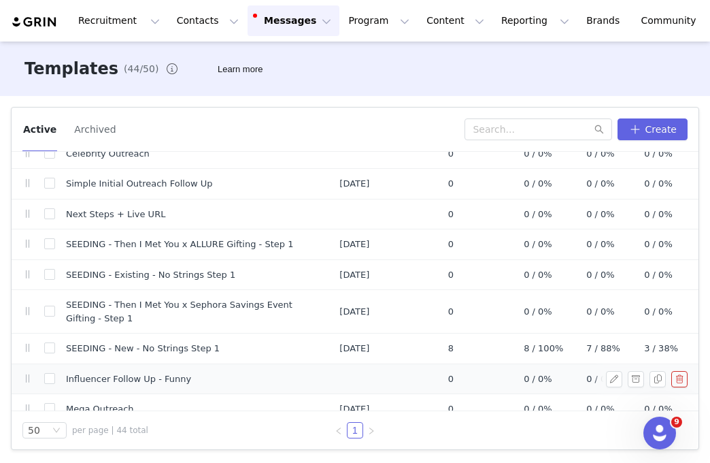
click at [263, 373] on td "Influencer Follow Up - Funny" at bounding box center [191, 378] width 273 height 31
click at [152, 373] on td "Influencer Follow Up - Funny" at bounding box center [191, 378] width 273 height 31
click at [605, 372] on span "0 / 0%" at bounding box center [600, 379] width 29 height 14
click at [616, 371] on button "button" at bounding box center [614, 379] width 16 height 16
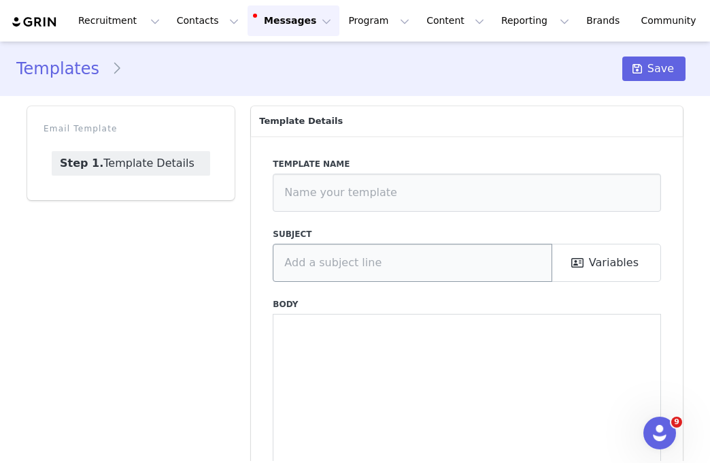
type input "Influencer Follow Up - Funny"
type input "1 of 3 reasons…"
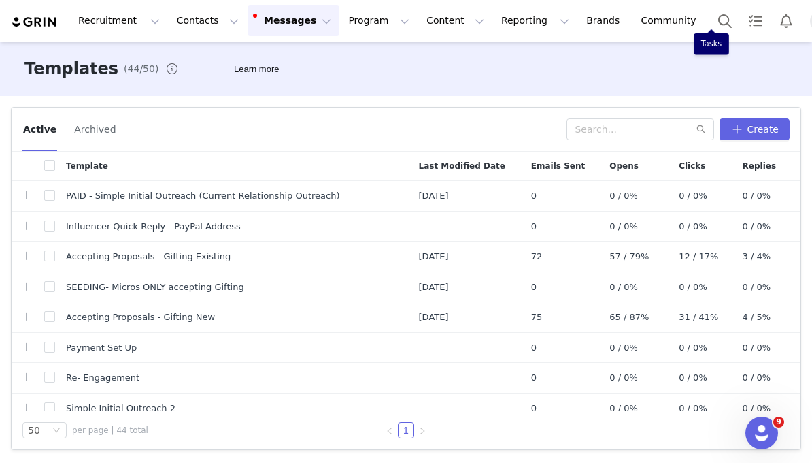
click at [801, 20] on button "Profile" at bounding box center [824, 21] width 44 height 22
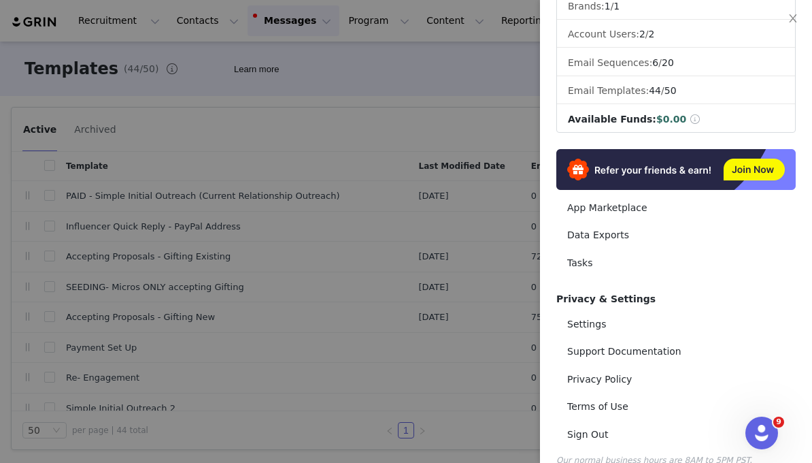
scroll to position [227, 0]
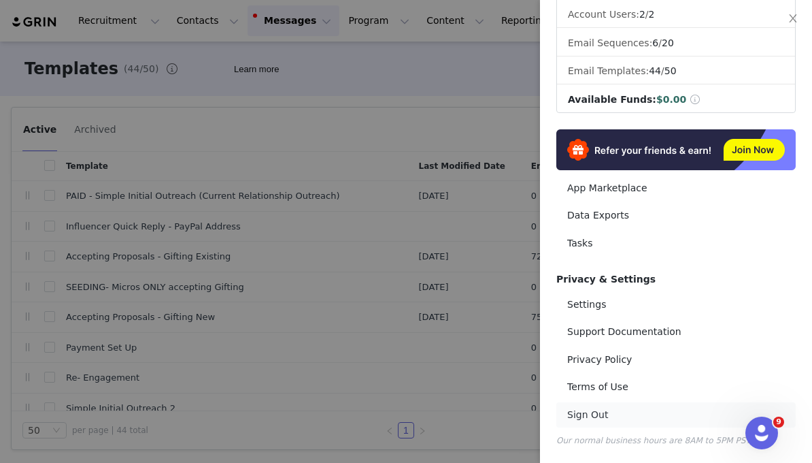
click at [601, 416] on link "Sign Out" at bounding box center [675, 414] width 239 height 25
